Goal: Information Seeking & Learning: Learn about a topic

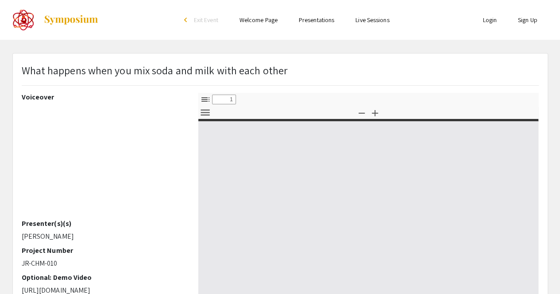
select select "custom"
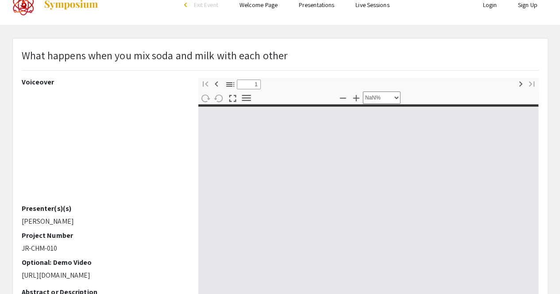
type input "0"
select select "custom"
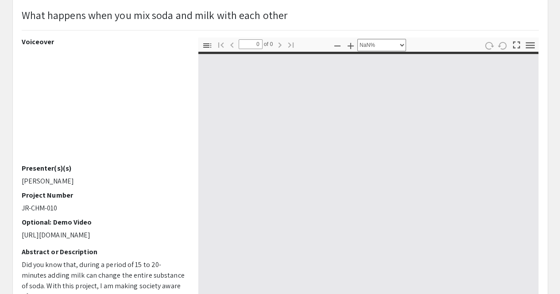
type input "1"
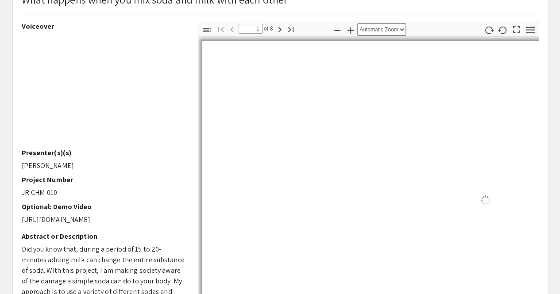
select select "auto"
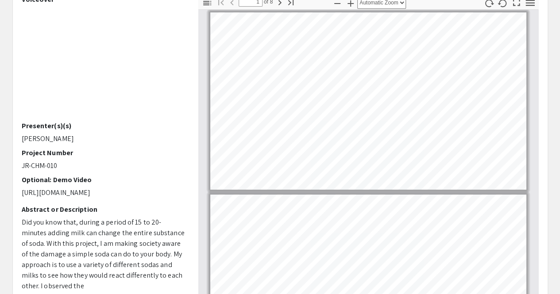
scroll to position [100, 0]
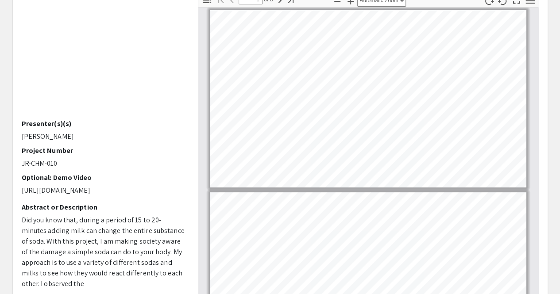
drag, startPoint x: 564, startPoint y: 29, endPoint x: 566, endPoint y: 80, distance: 50.9
click at [560, 80] on html "Skip navigation arrow_back_ios Exit Event Welcome Page Presentations Live Sessi…" at bounding box center [280, 47] width 560 height 294
drag, startPoint x: 541, startPoint y: 69, endPoint x: 543, endPoint y: 77, distance: 8.2
click at [543, 77] on div "Thumbnails Document Outline Attachments Layers Current Outline Item Toggle Side…" at bounding box center [368, 148] width 353 height 310
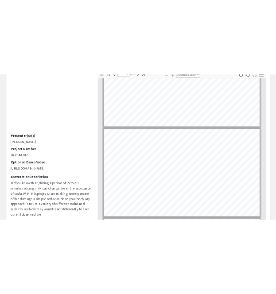
scroll to position [265, 0]
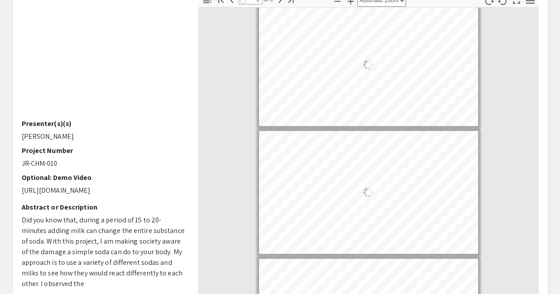
type input "2"
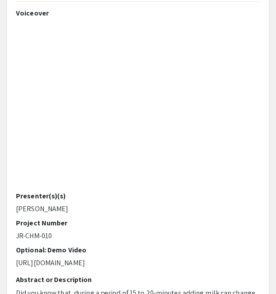
scroll to position [132, 0]
drag, startPoint x: 260, startPoint y: 97, endPoint x: 265, endPoint y: 141, distance: 44.5
click at [265, 141] on div "Voiceover Presenter(s)(s) [PERSON_NAME] Project Number JR-CHM-010 Optional: Dem…" at bounding box center [137, 164] width 257 height 310
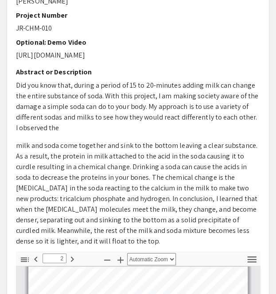
scroll to position [167, 0]
